Goal: Find specific page/section: Find specific page/section

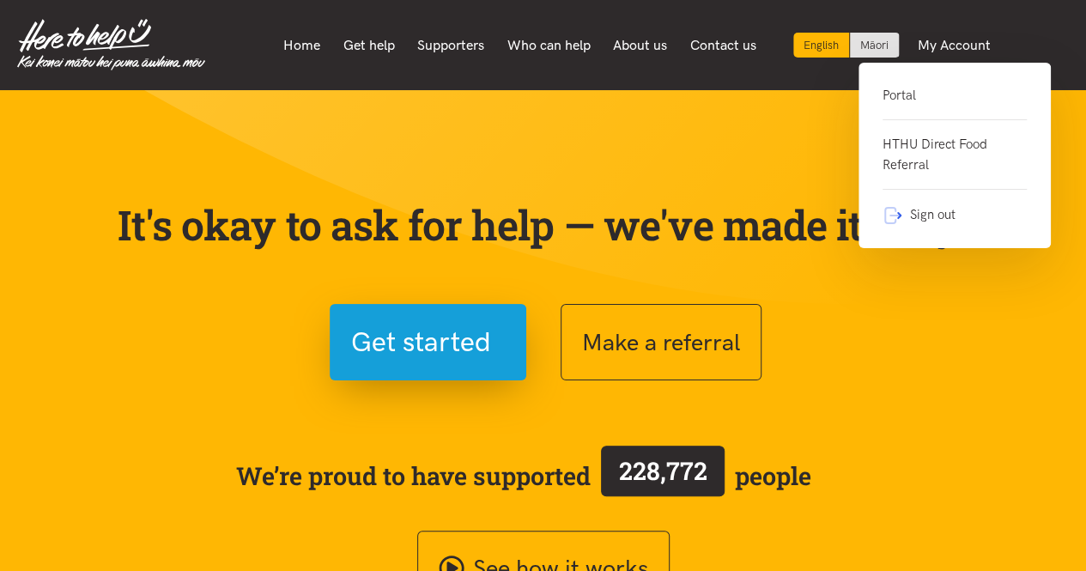
click at [922, 209] on link "Sign out" at bounding box center [954, 207] width 144 height 35
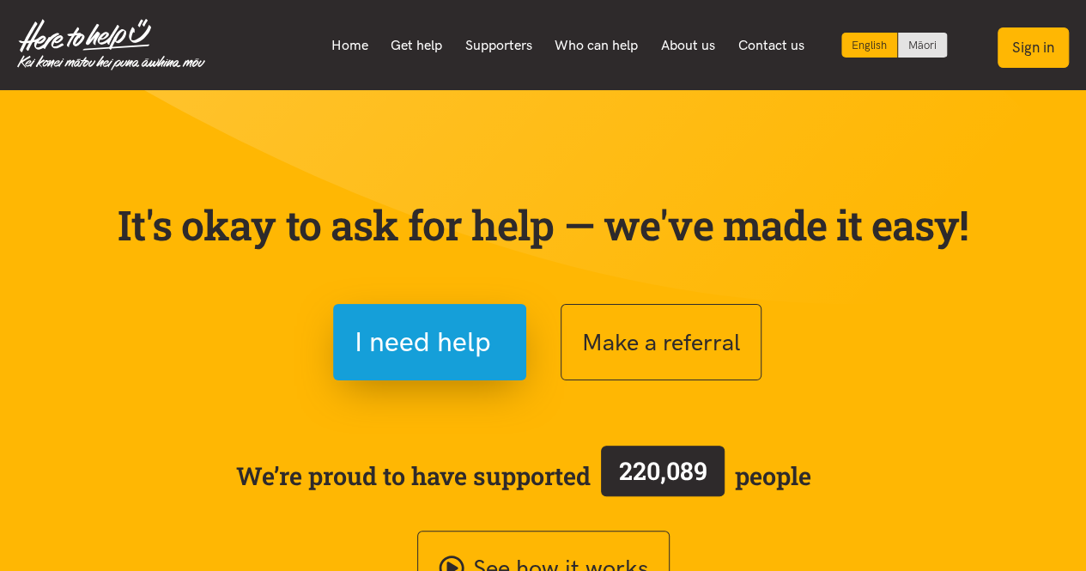
click at [1047, 27] on button "Sign in" at bounding box center [1032, 47] width 71 height 40
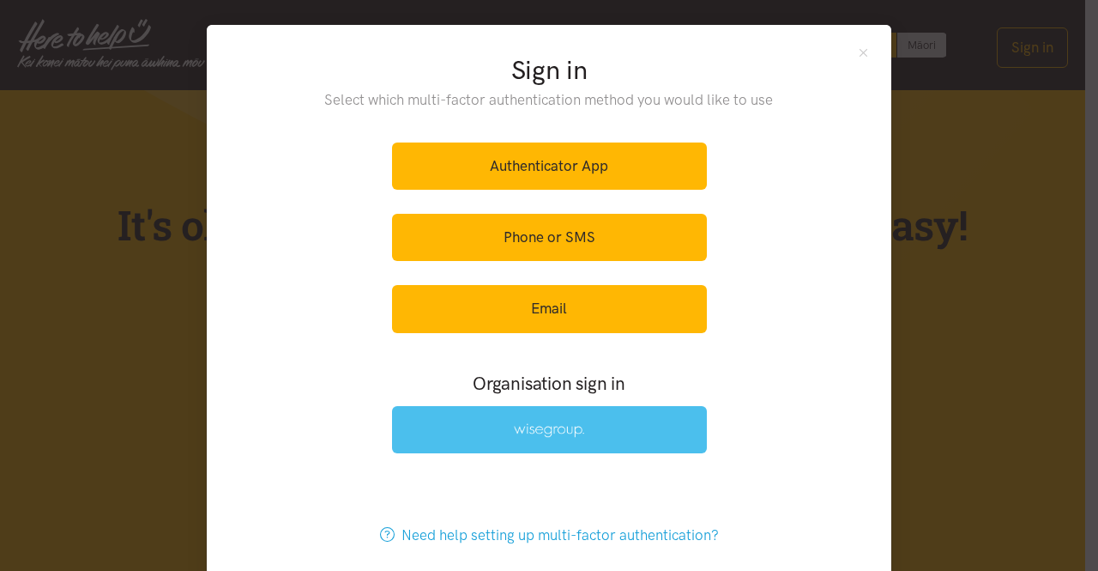
click at [542, 419] on link at bounding box center [549, 429] width 315 height 47
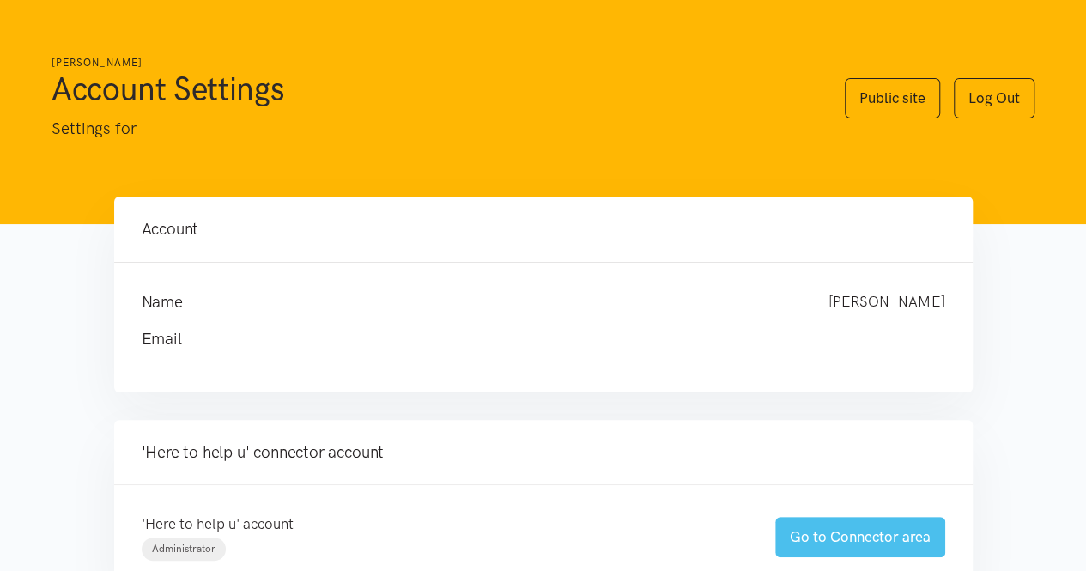
click at [824, 543] on link "Go to Connector area" at bounding box center [860, 537] width 170 height 40
